Goal: Task Accomplishment & Management: Use online tool/utility

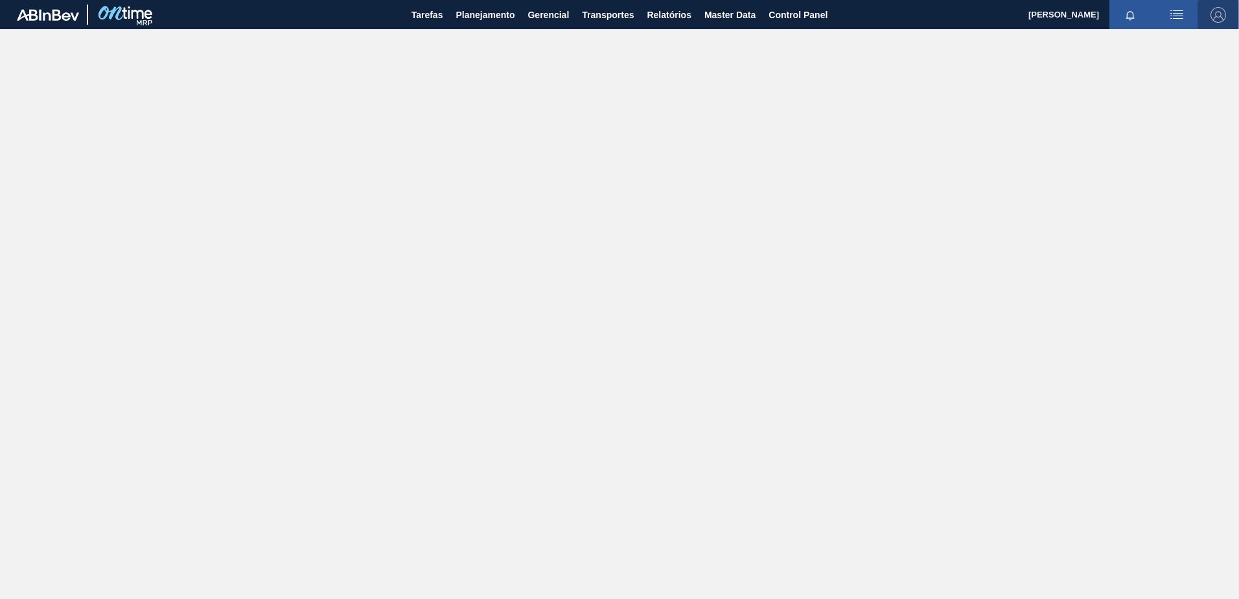
click at [1219, 15] on img "button" at bounding box center [1219, 15] width 16 height 16
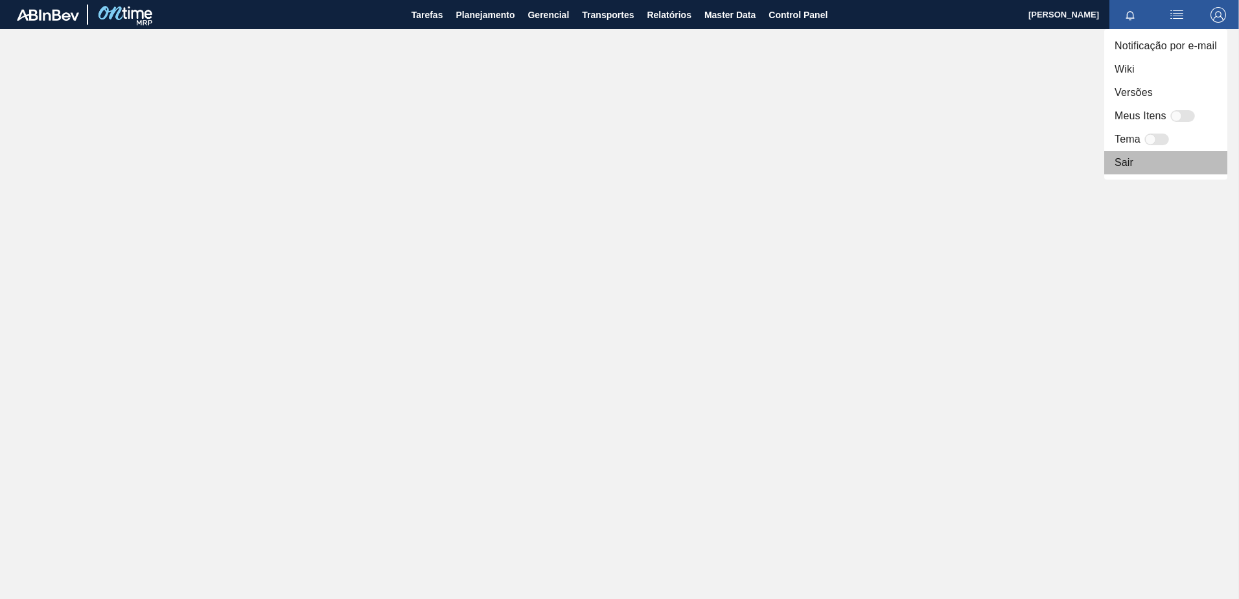
click at [1165, 162] on li "Sair" at bounding box center [1166, 162] width 123 height 23
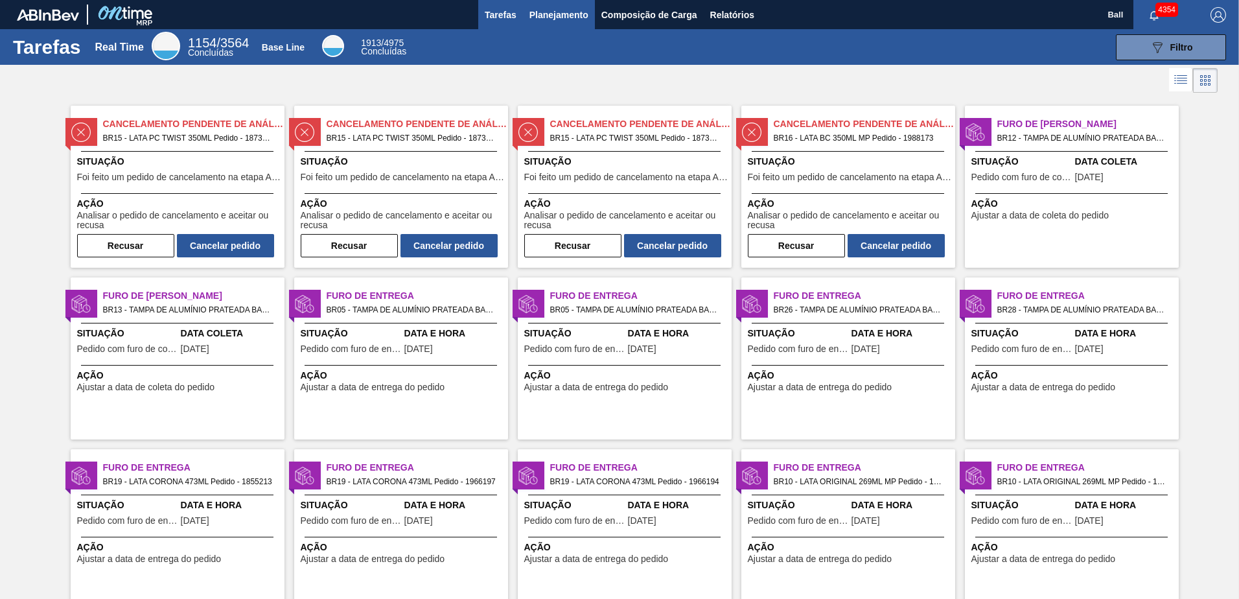
click at [545, 20] on span "Planejamento" at bounding box center [559, 15] width 59 height 16
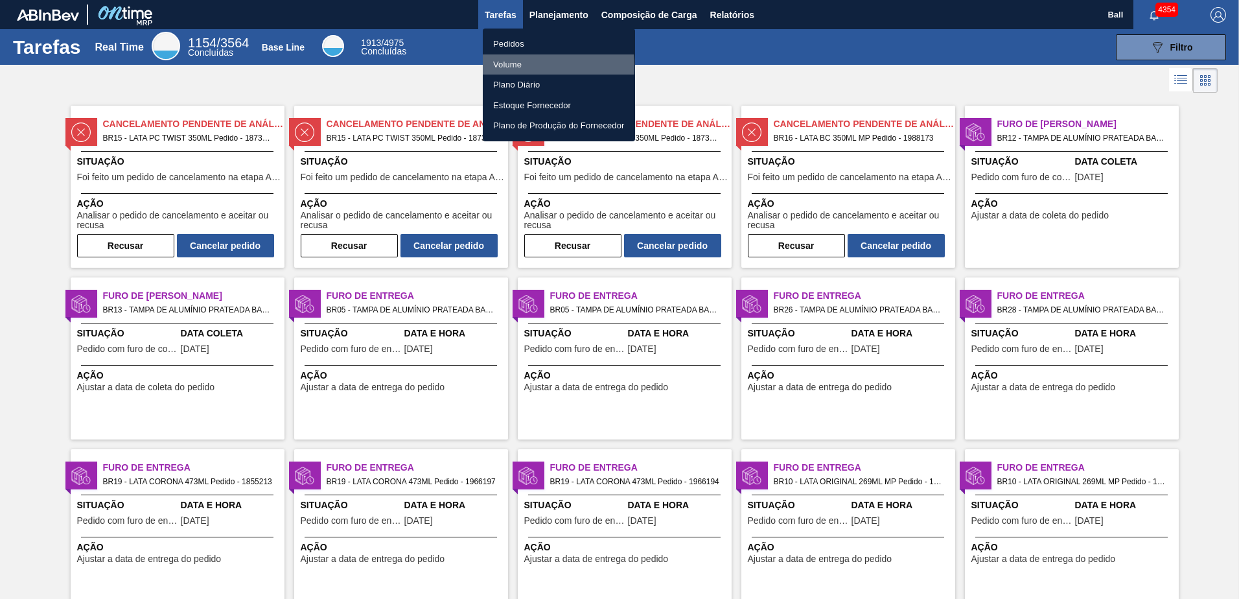
click at [507, 66] on li "Volume" at bounding box center [559, 64] width 152 height 21
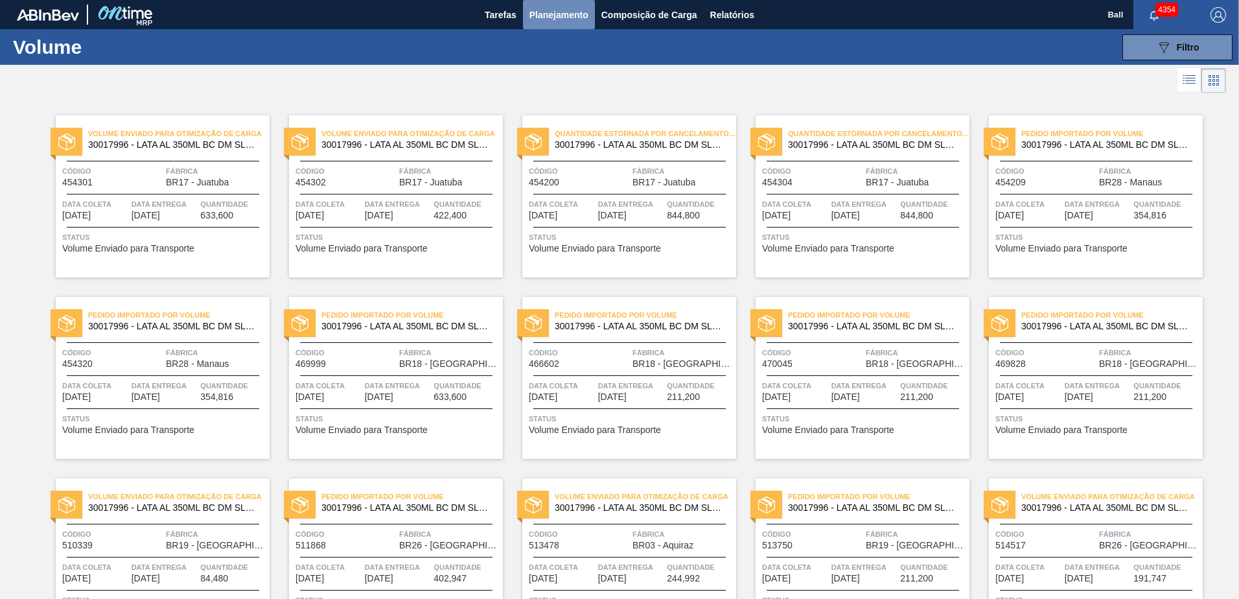
click at [569, 19] on span "Planejamento" at bounding box center [559, 15] width 59 height 16
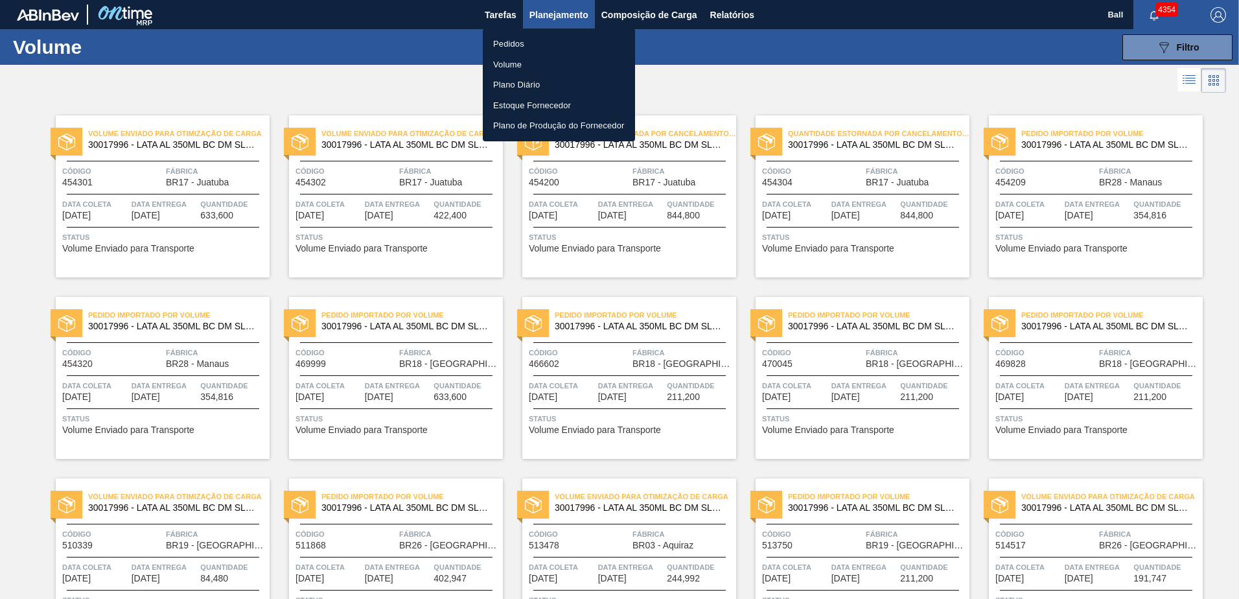
click at [1191, 80] on div at bounding box center [619, 299] width 1239 height 599
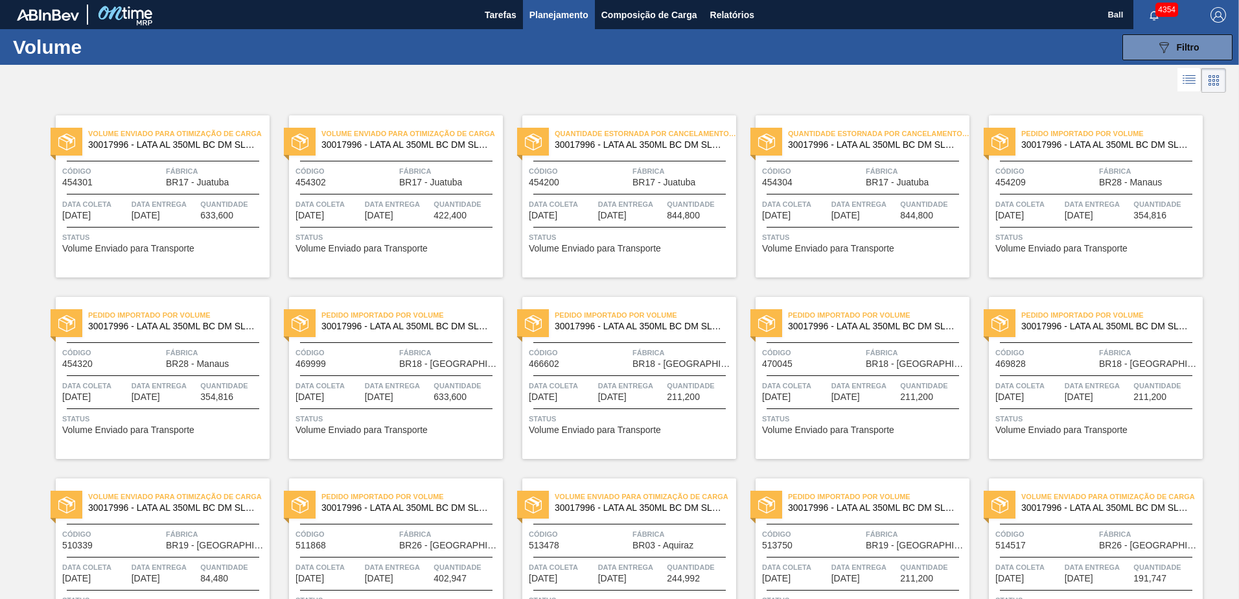
click at [1184, 82] on icon at bounding box center [1190, 80] width 16 height 16
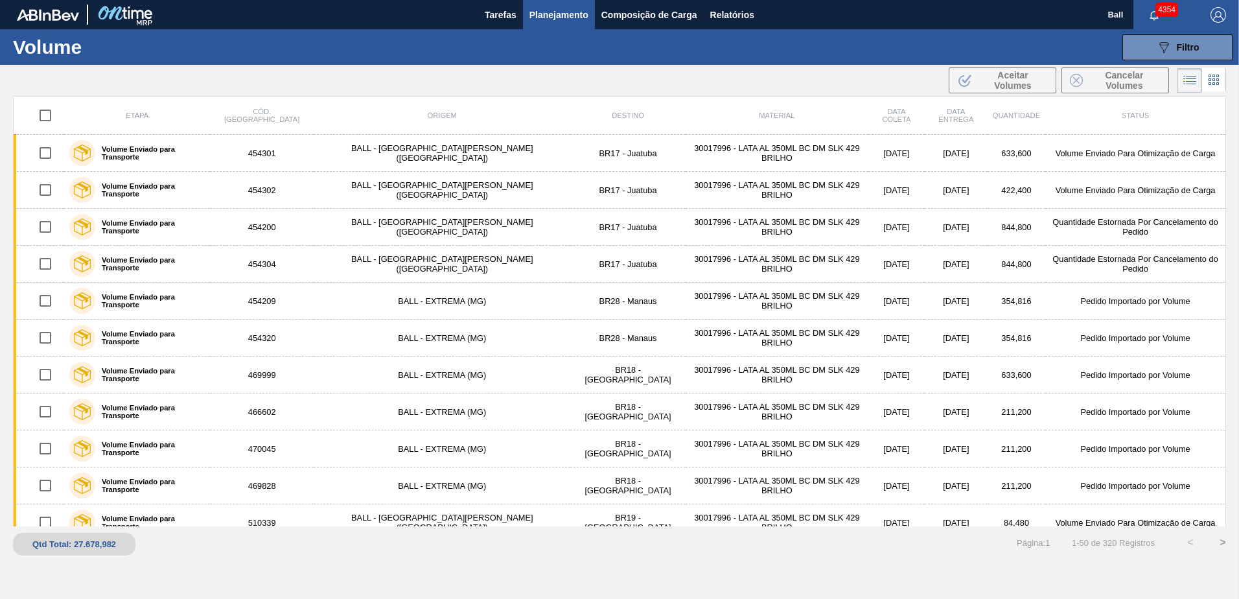
click at [543, 16] on span "Planejamento" at bounding box center [559, 15] width 59 height 16
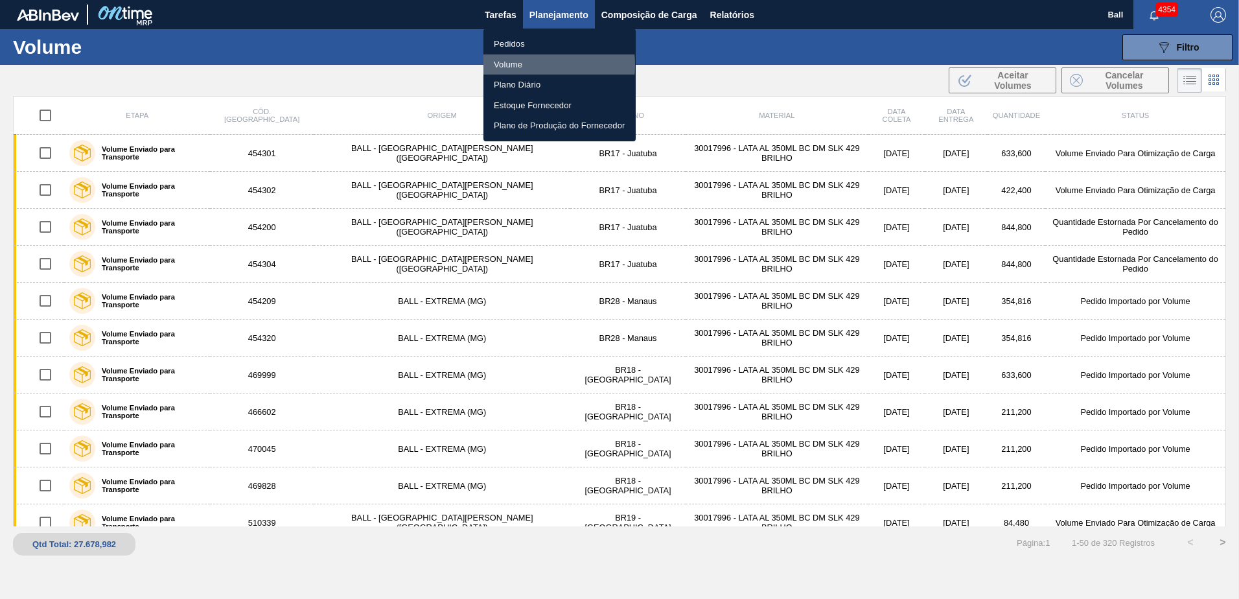
click at [508, 64] on li "Volume" at bounding box center [560, 64] width 152 height 21
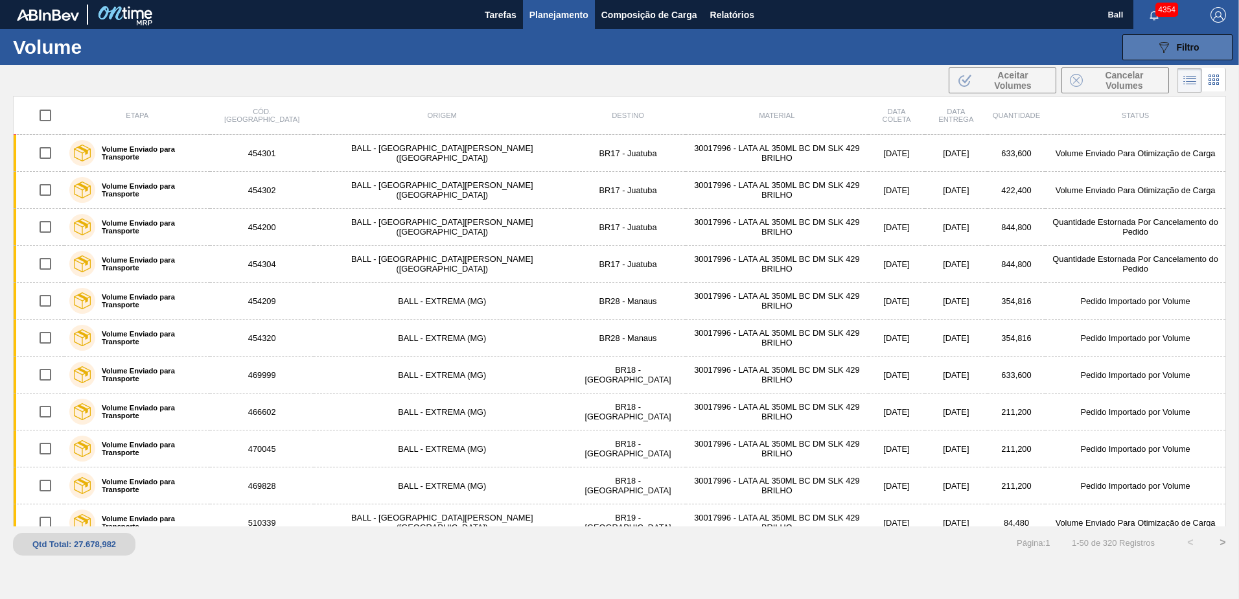
click at [1171, 45] on icon "089F7B8B-B2A5-4AFE-B5C0-19BA573D28AC" at bounding box center [1164, 48] width 16 height 16
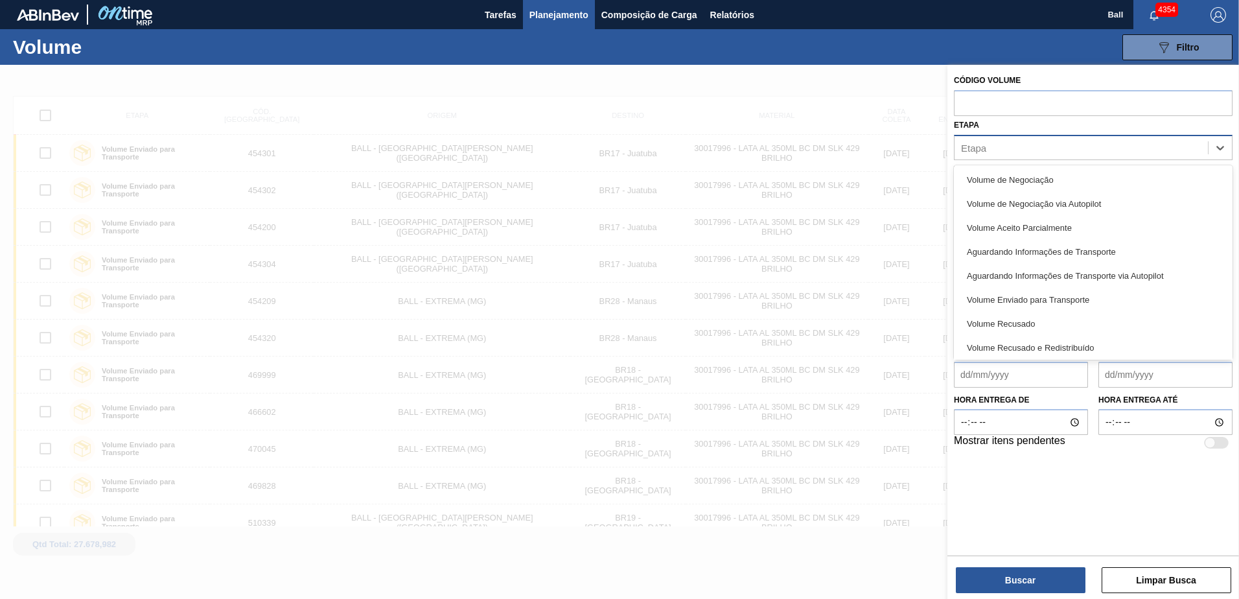
click at [1019, 152] on div "Etapa" at bounding box center [1081, 147] width 253 height 19
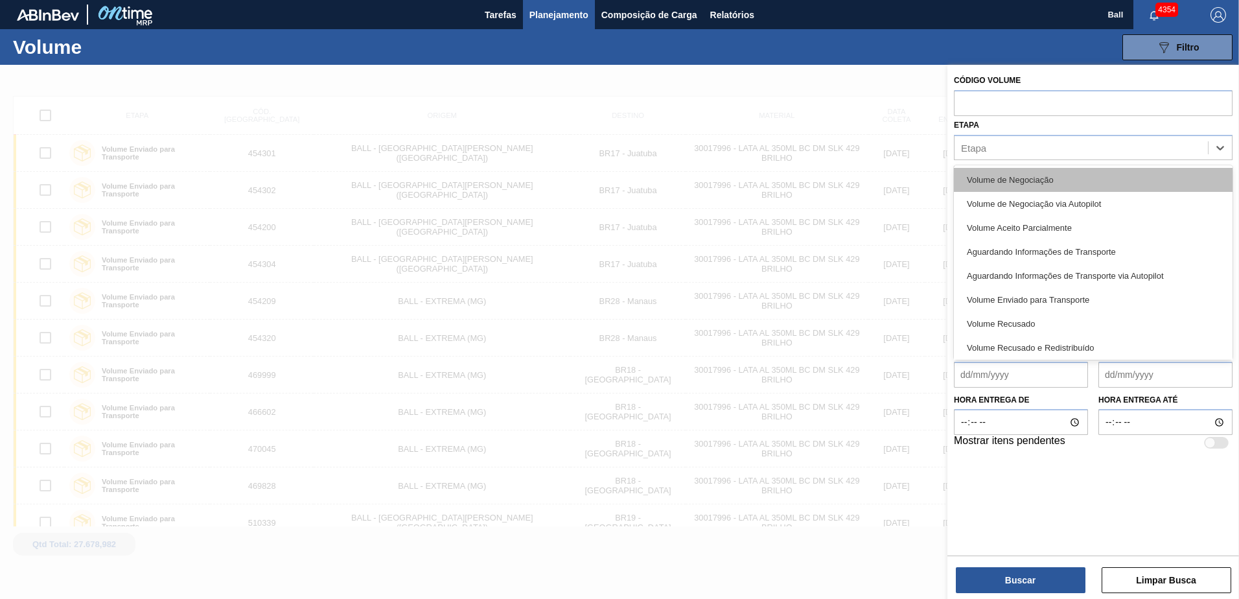
click at [1030, 175] on div "Volume de Negociação" at bounding box center [1093, 180] width 279 height 24
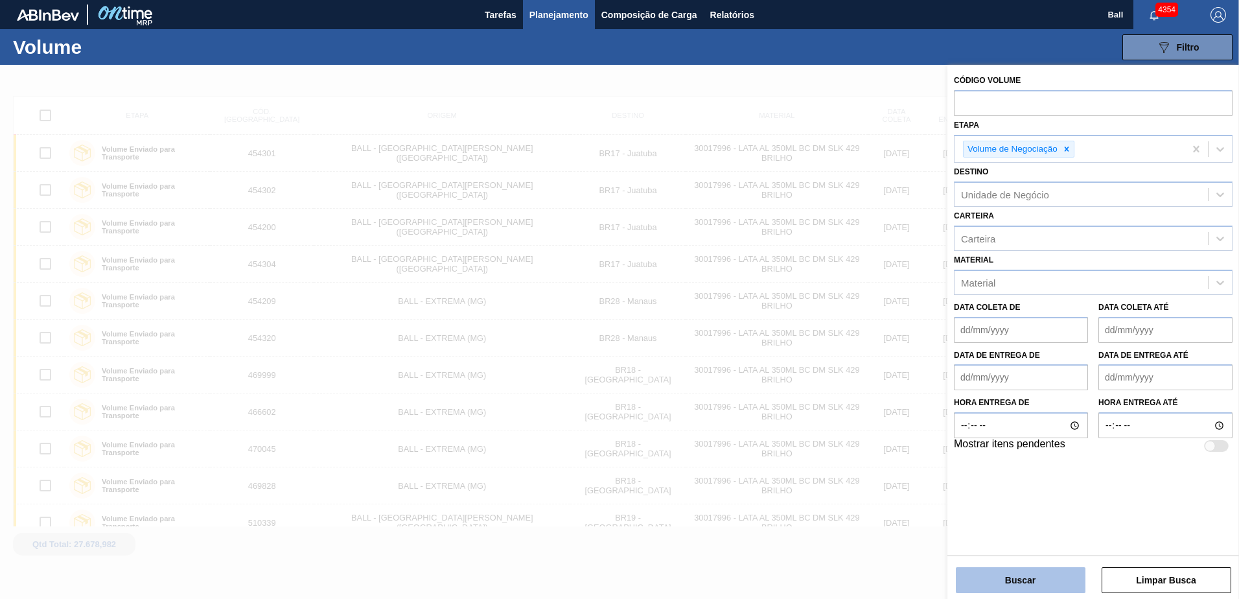
click at [1048, 577] on button "Buscar" at bounding box center [1021, 580] width 130 height 26
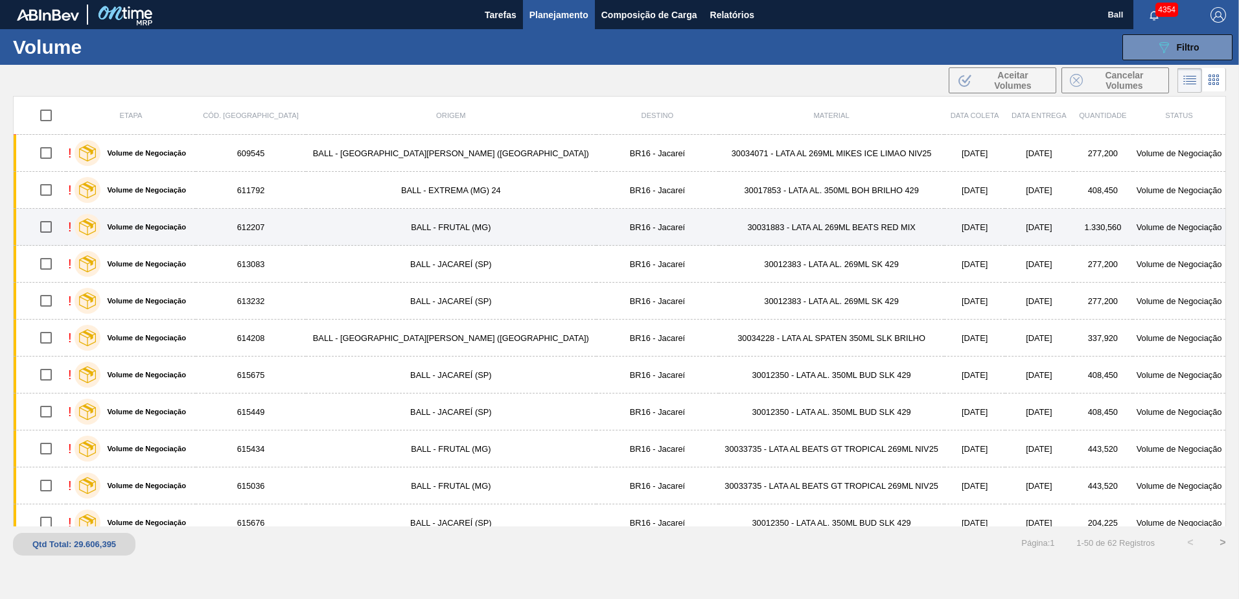
click at [194, 235] on div "! Volume de Negociação" at bounding box center [131, 227] width 126 height 32
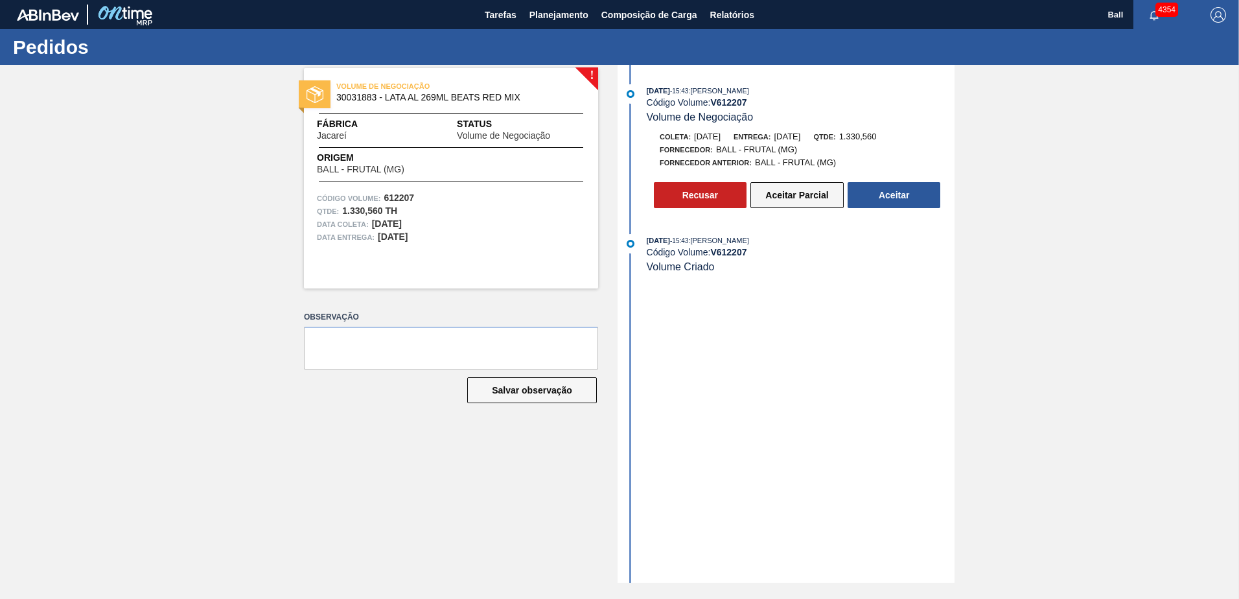
click at [771, 196] on button "Aceitar Parcial" at bounding box center [797, 195] width 93 height 26
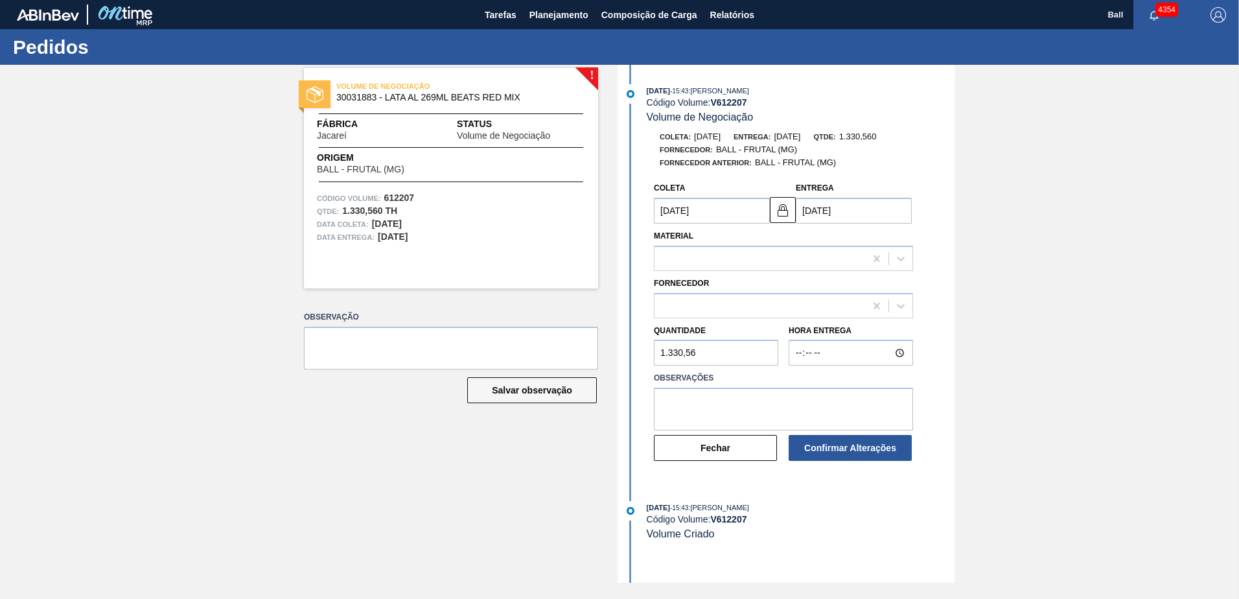
type input "[DATE]"
